Goal: Task Accomplishment & Management: Use online tool/utility

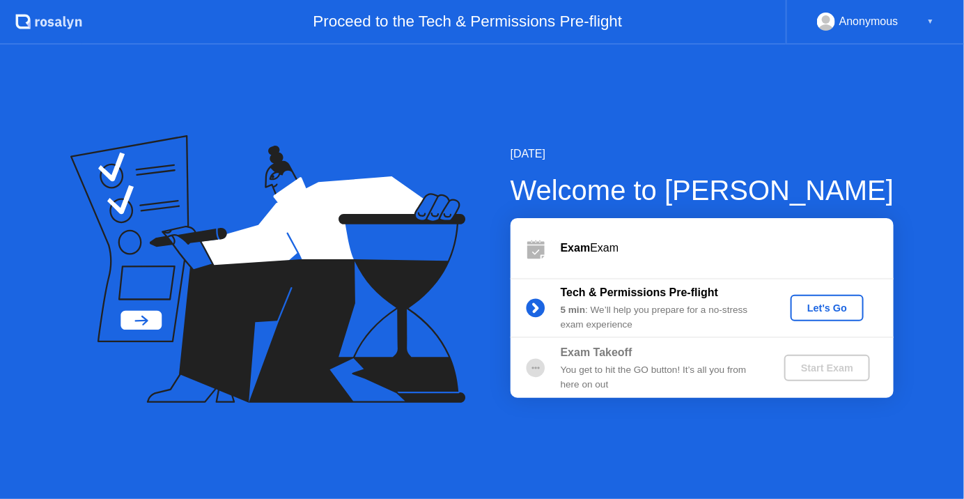
click at [828, 308] on div "Let's Go" at bounding box center [827, 307] width 62 height 11
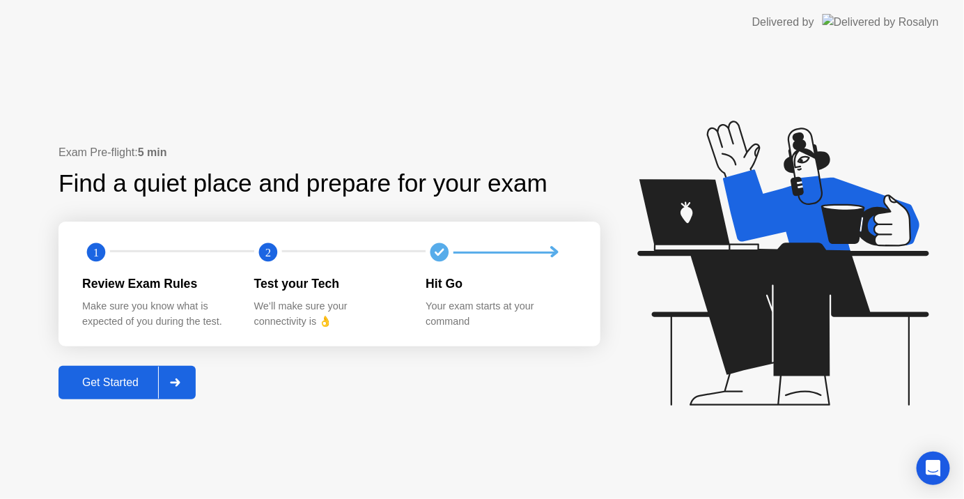
click at [127, 381] on div "Get Started" at bounding box center [110, 382] width 95 height 13
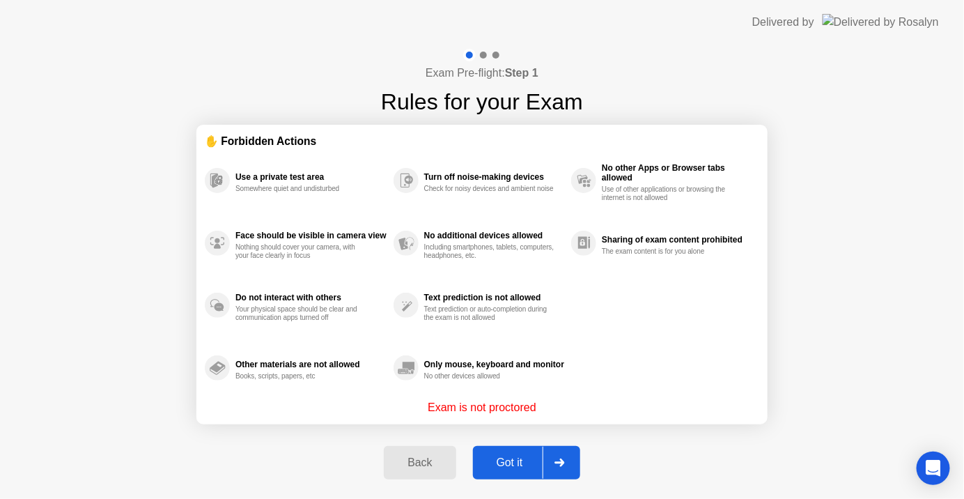
click at [518, 461] on div "Got it" at bounding box center [509, 462] width 65 height 13
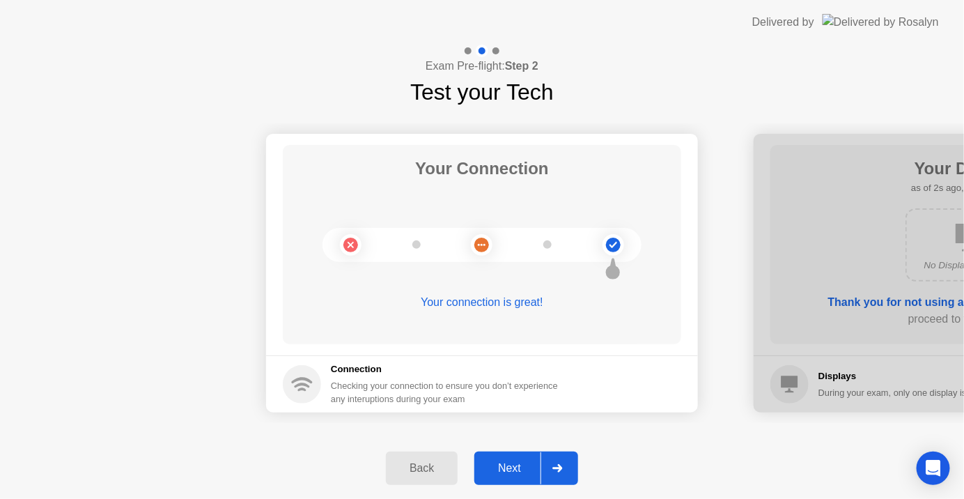
click at [513, 458] on button "Next" at bounding box center [526, 467] width 104 height 33
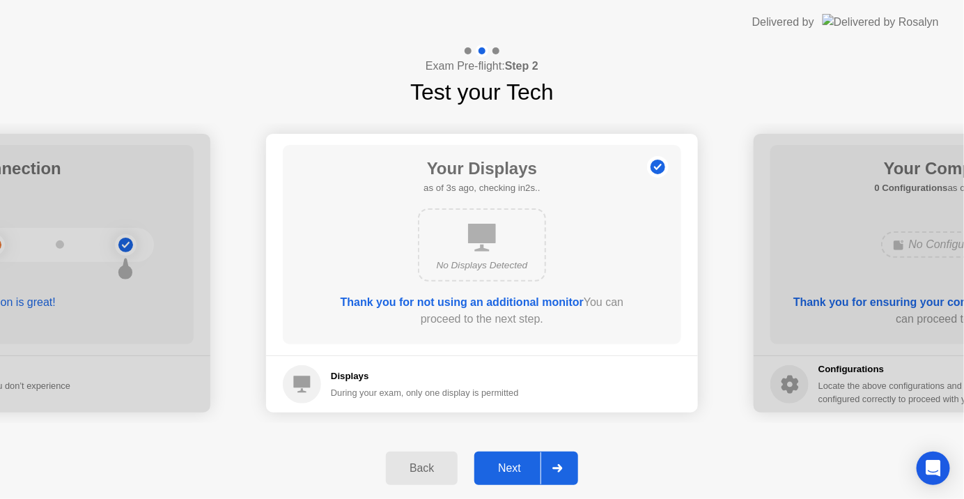
click at [515, 464] on div "Next" at bounding box center [510, 468] width 62 height 13
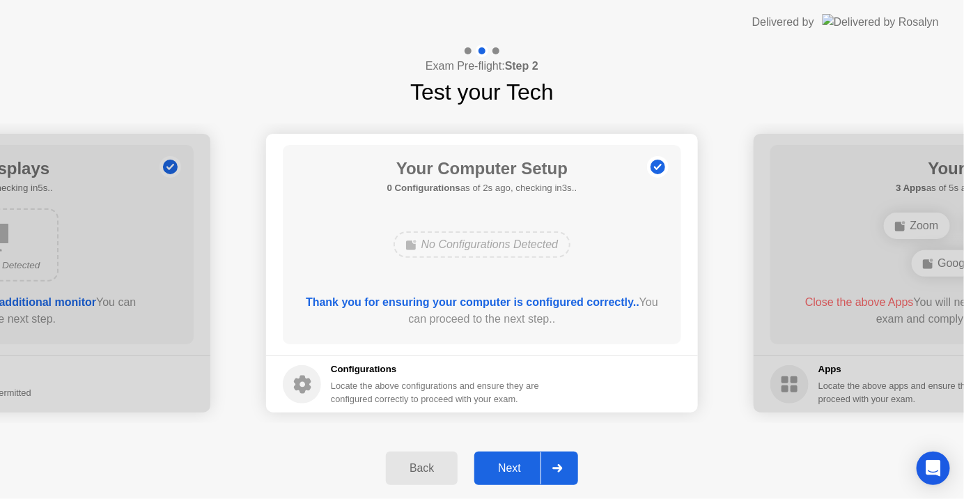
click at [515, 464] on div "Next" at bounding box center [510, 468] width 62 height 13
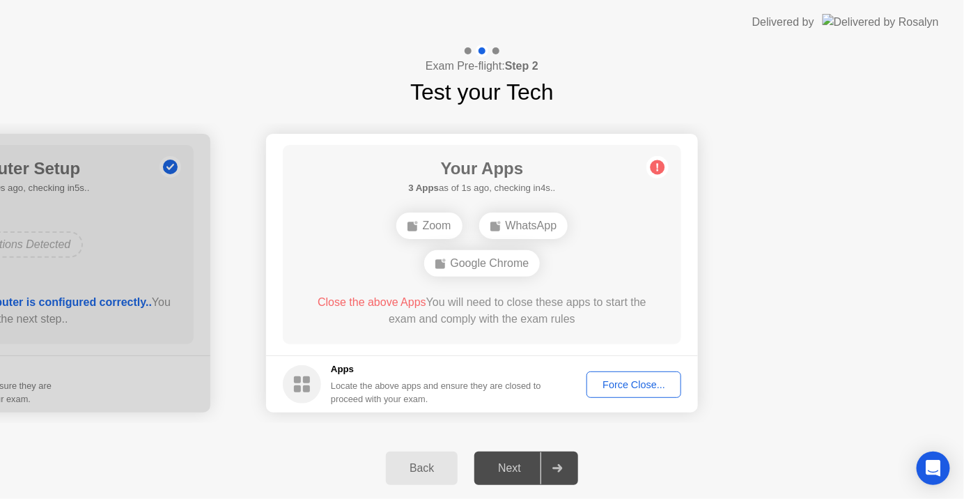
click at [658, 379] on div "Force Close..." at bounding box center [633, 384] width 85 height 11
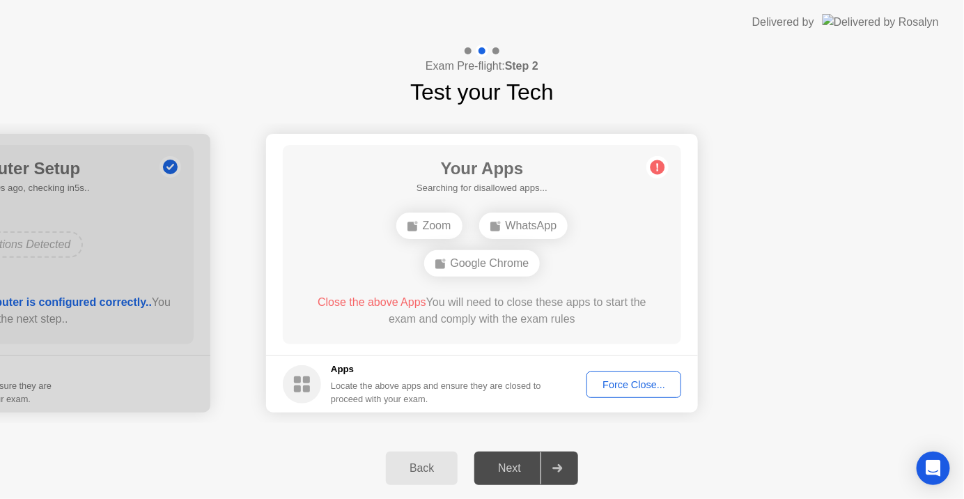
click at [648, 380] on div "Force Close..." at bounding box center [633, 384] width 85 height 11
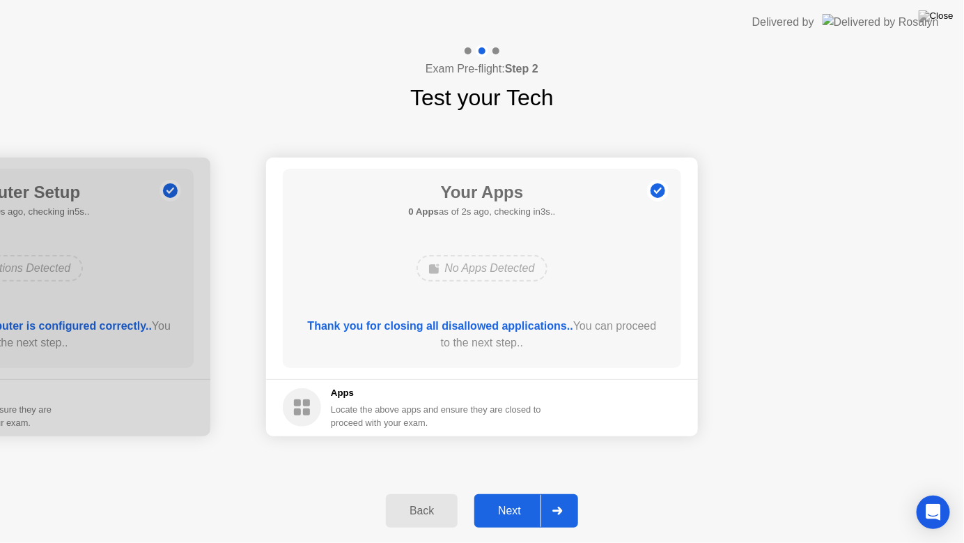
click at [525, 498] on button "Next" at bounding box center [526, 510] width 104 height 33
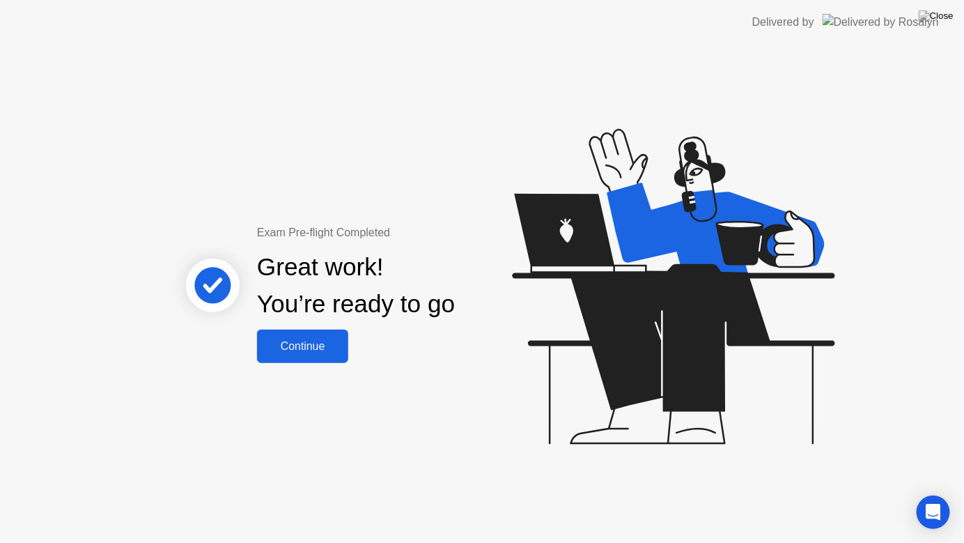
click at [329, 341] on div "Continue" at bounding box center [302, 346] width 83 height 13
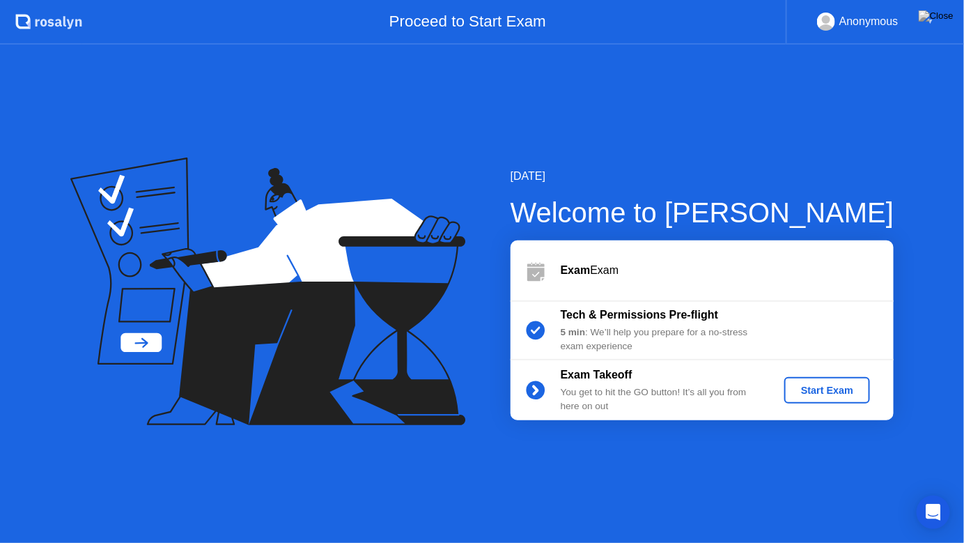
click at [823, 387] on div "Start Exam" at bounding box center [827, 390] width 75 height 11
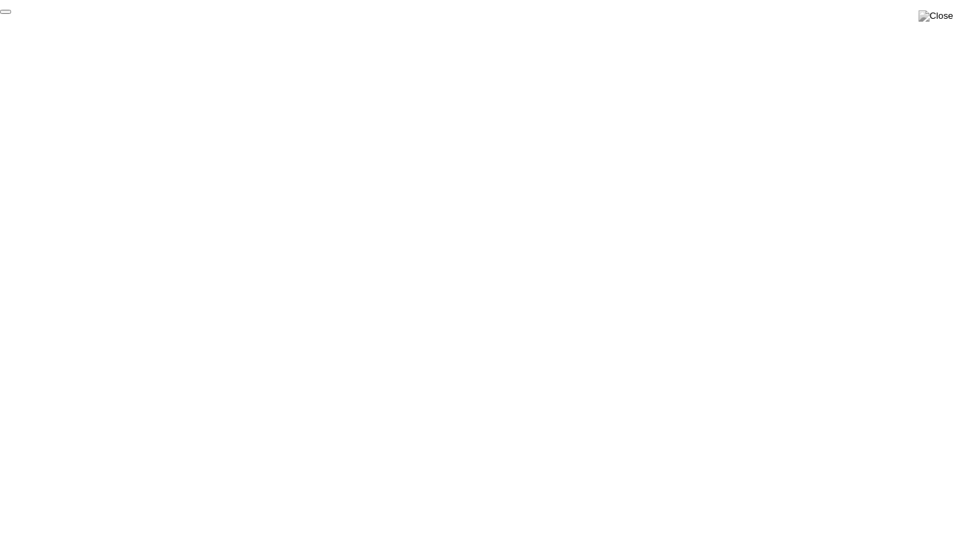
click div "End Proctoring Session"
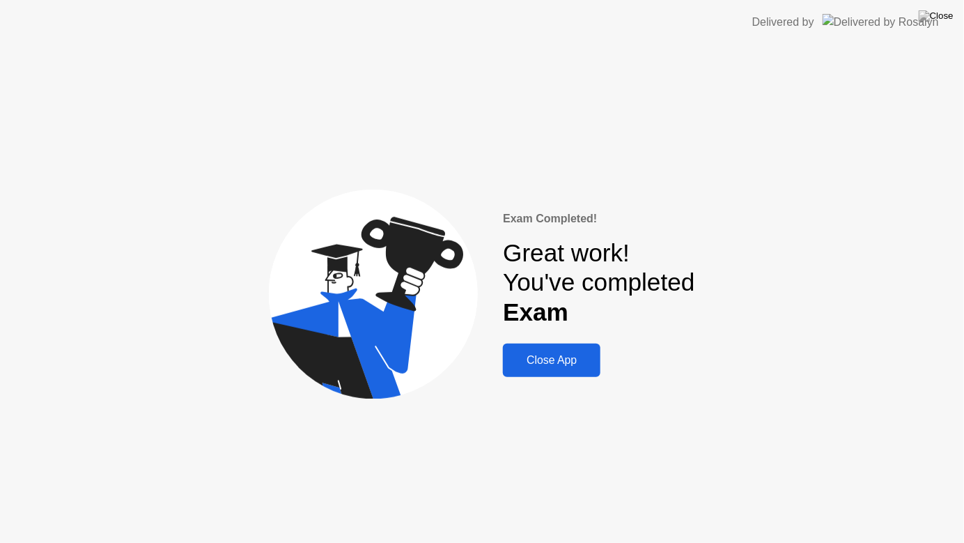
click at [551, 357] on div "Close App" at bounding box center [551, 360] width 89 height 13
